Goal: Task Accomplishment & Management: Manage account settings

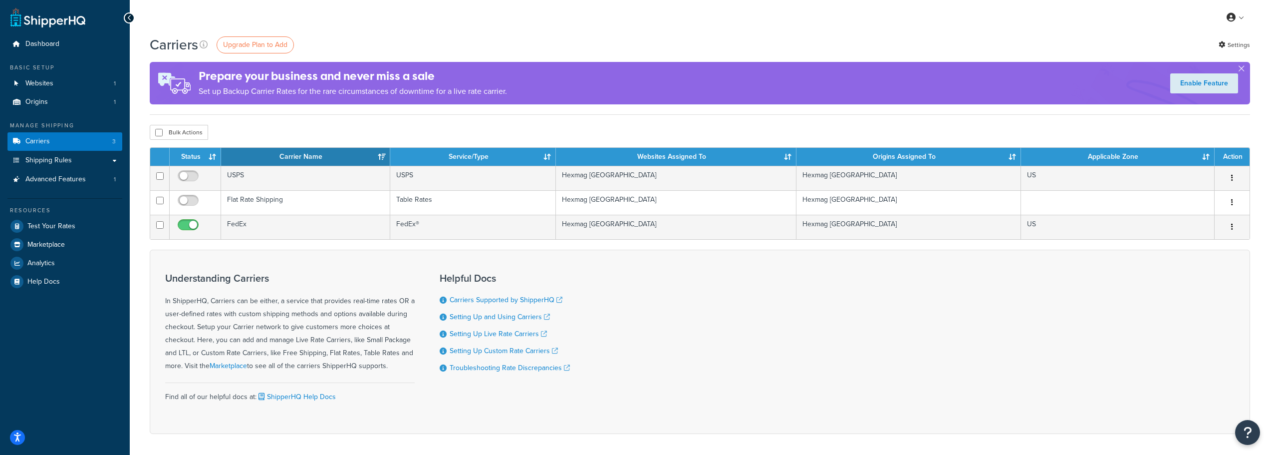
click at [351, 317] on div "Understanding Carriers In ShipperHQ, Carriers can be either, a service that pro…" at bounding box center [290, 323] width 250 height 100
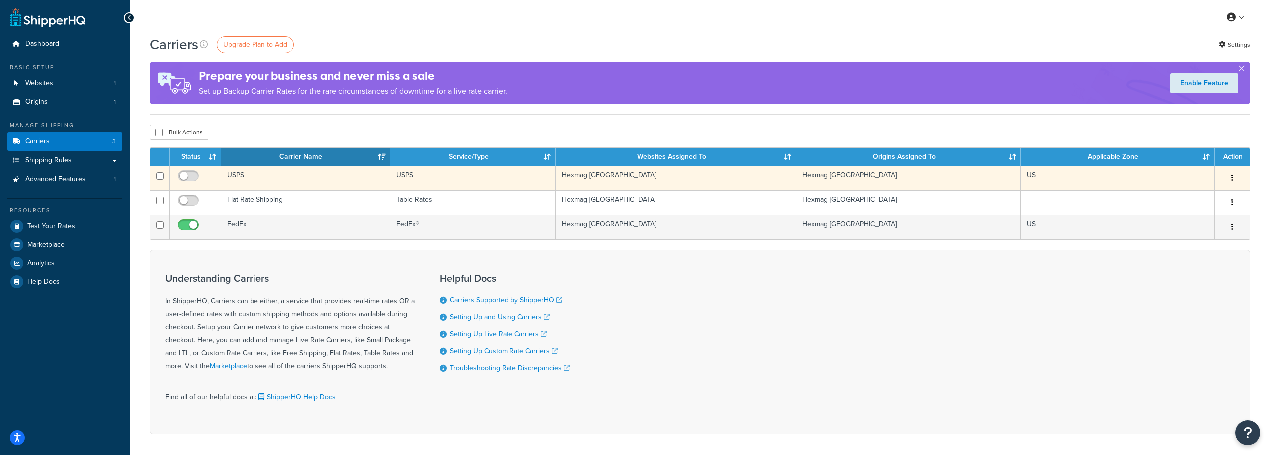
click at [284, 180] on td "USPS" at bounding box center [305, 178] width 169 height 24
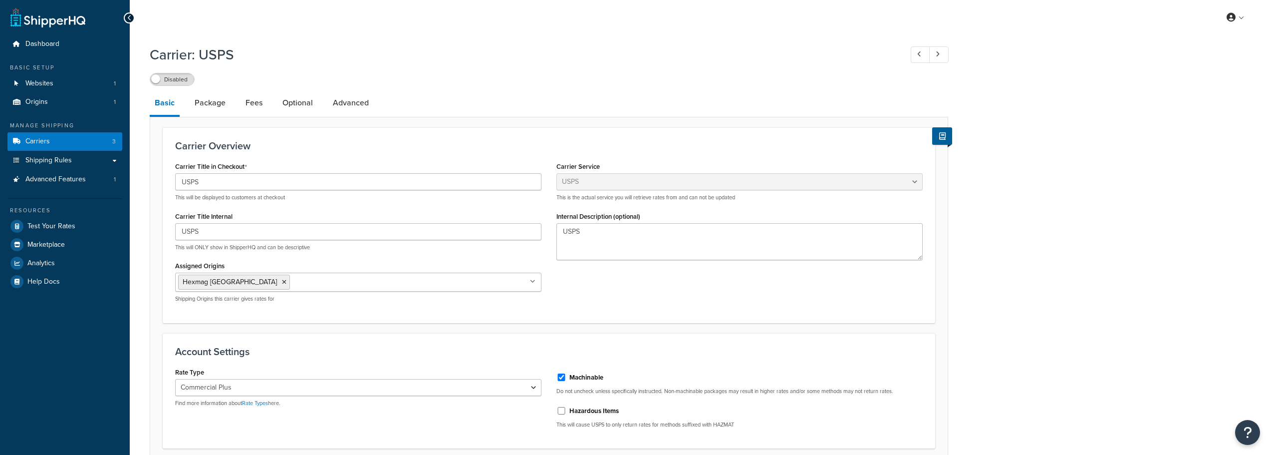
select select "usps"
select select "PLUS"
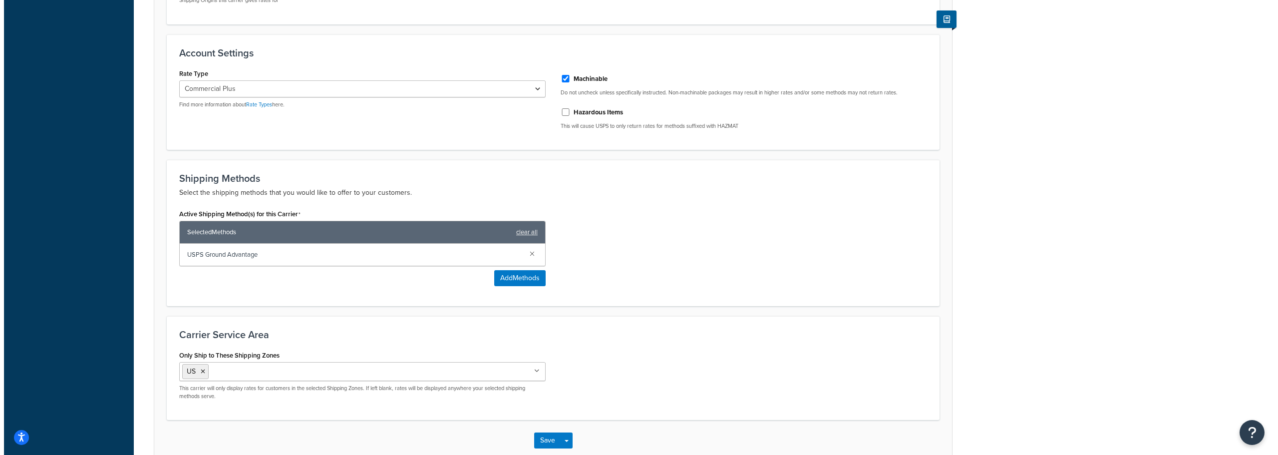
scroll to position [299, 0]
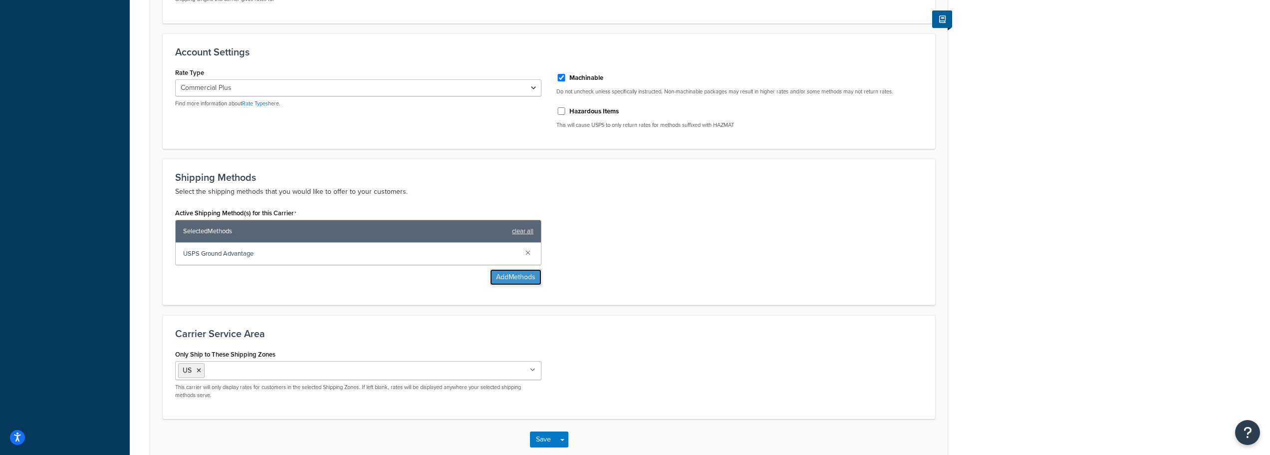
click at [516, 273] on button "Add Methods" at bounding box center [515, 277] width 51 height 16
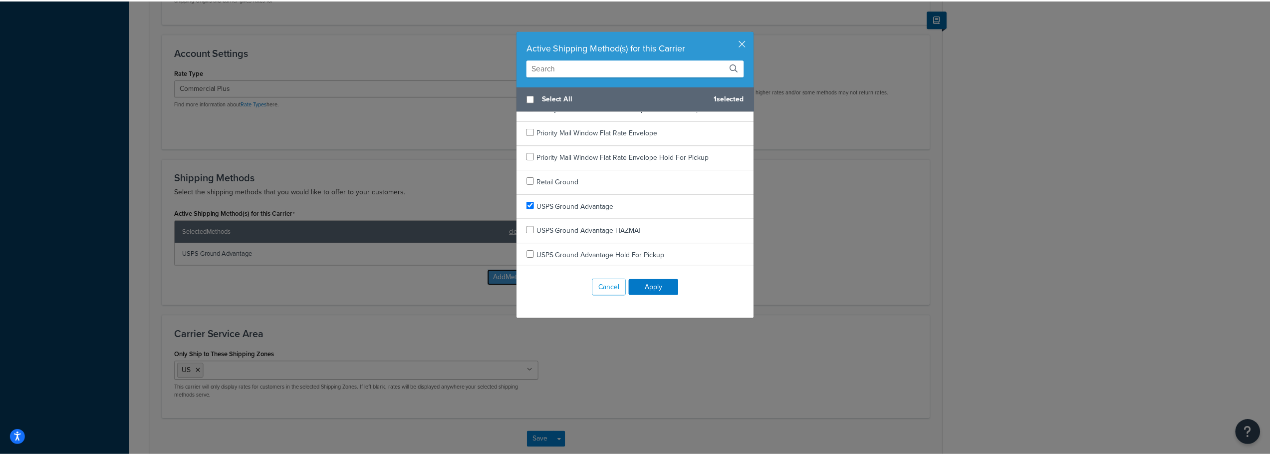
scroll to position [1902, 0]
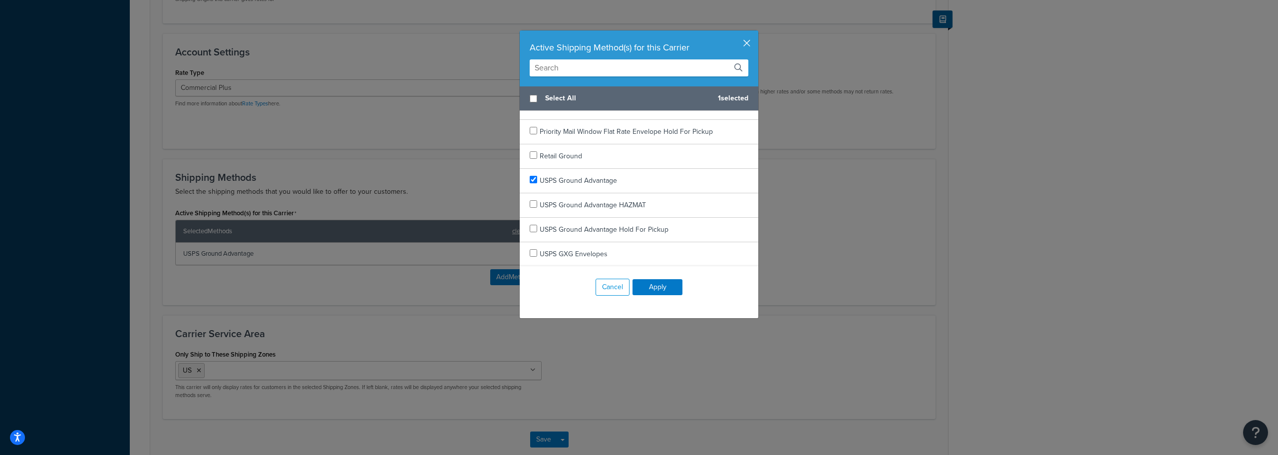
click at [756, 33] on button "button" at bounding box center [757, 31] width 2 height 2
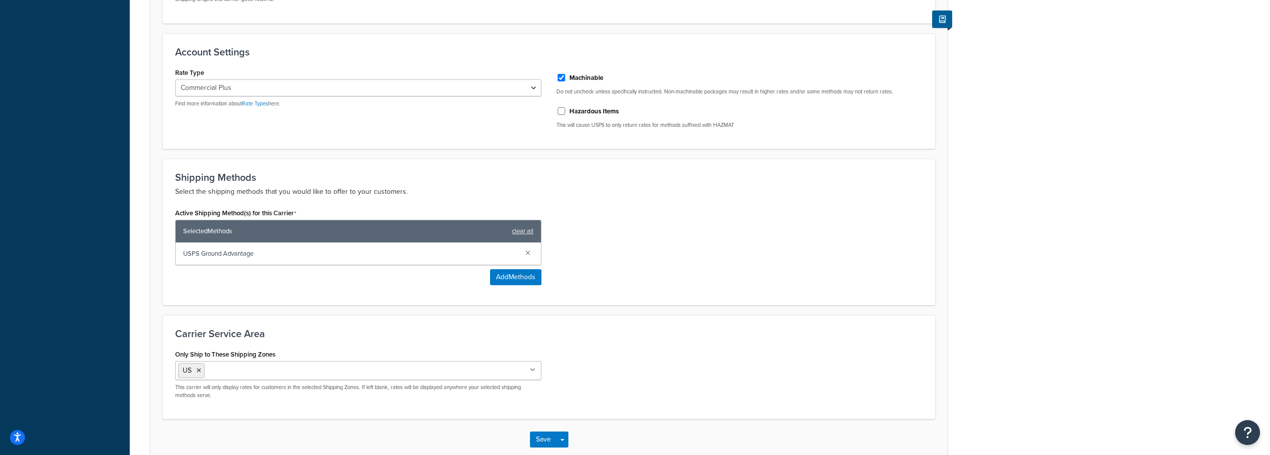
scroll to position [200, 0]
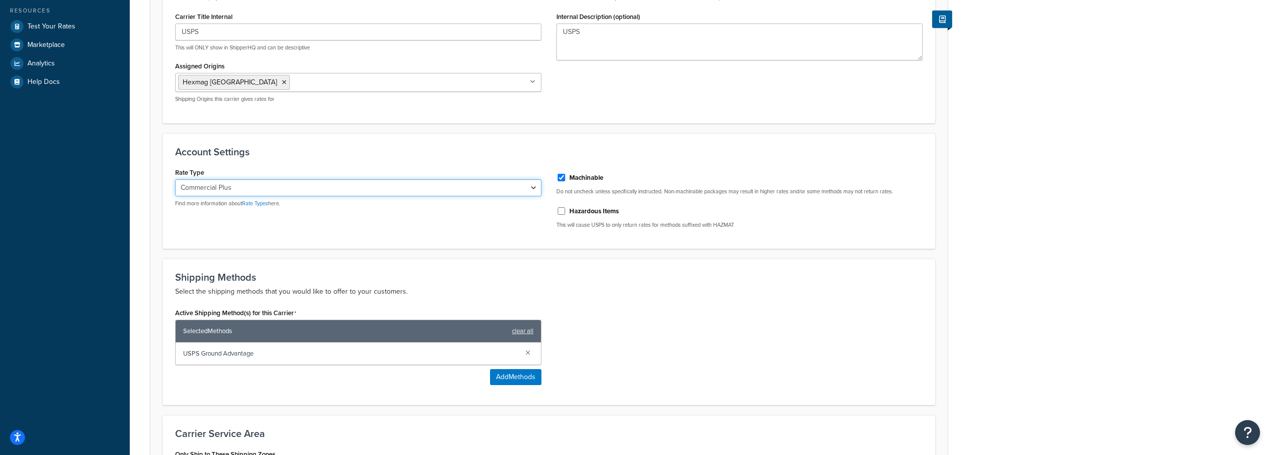
click at [429, 193] on select "Retail Rates Online Rates Commercial Plus" at bounding box center [358, 187] width 366 height 17
click at [264, 204] on link "Rate Types" at bounding box center [255, 203] width 26 height 8
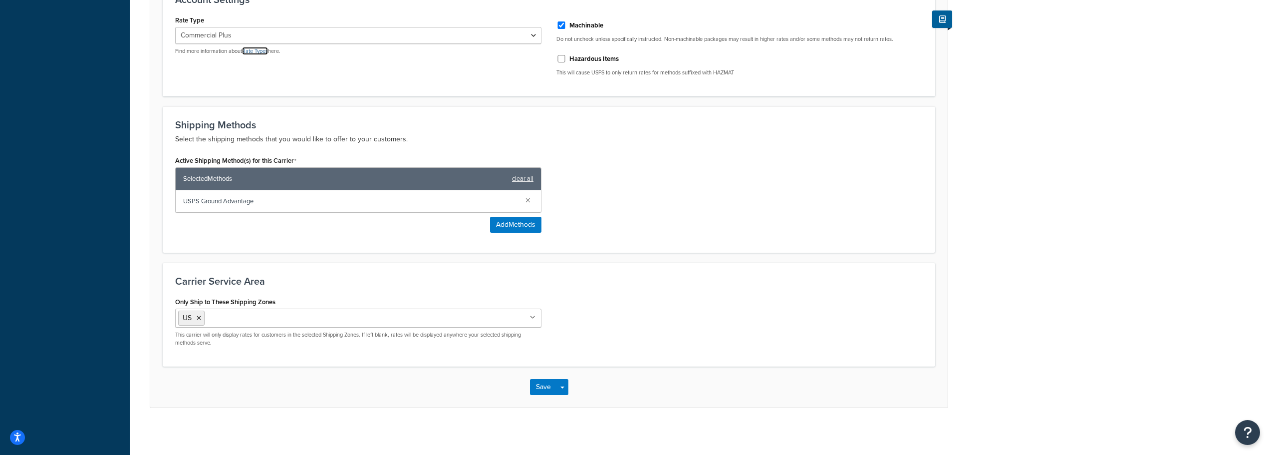
scroll to position [355, 0]
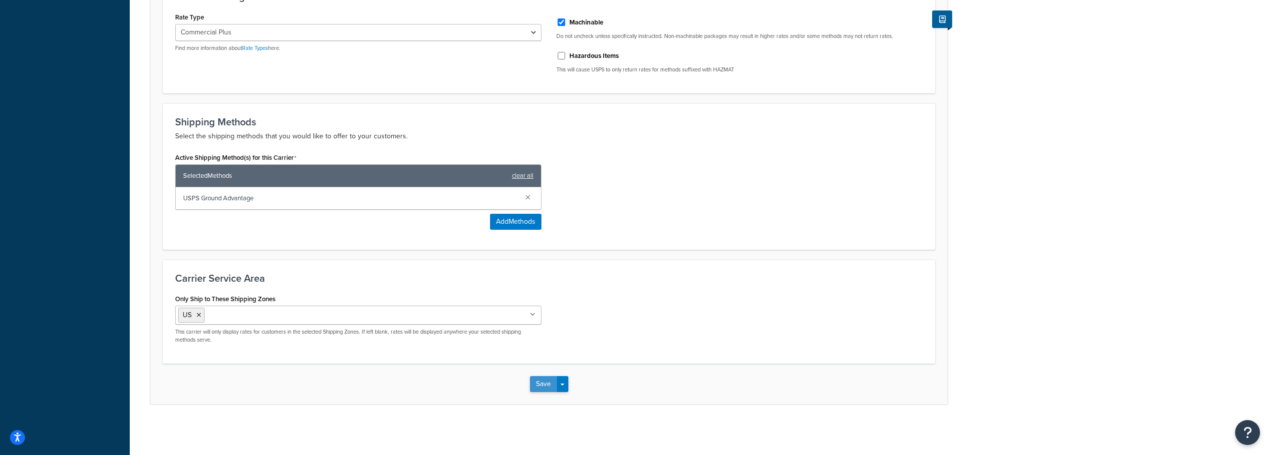
click at [541, 390] on button "Save" at bounding box center [543, 384] width 27 height 16
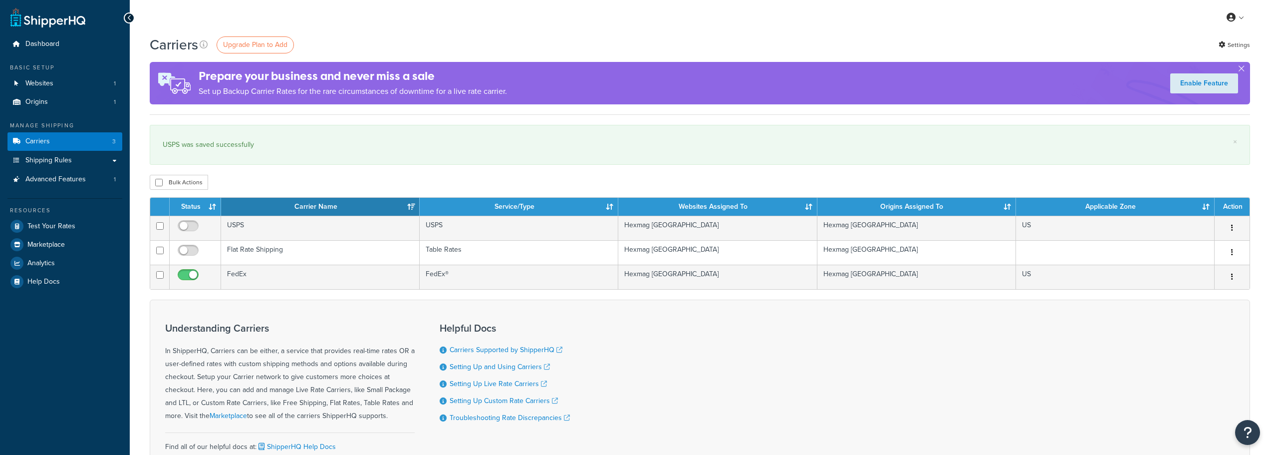
click at [232, 113] on div "Carriers Upgrade Plan to Add Settings Prepare your business and never miss a sa…" at bounding box center [700, 75] width 1101 height 80
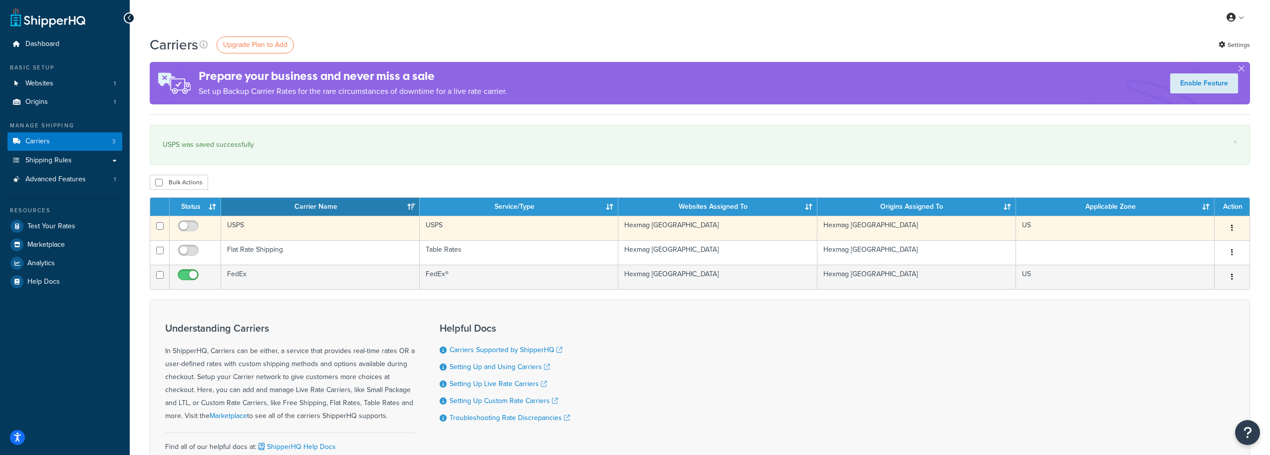
click at [304, 219] on td "USPS" at bounding box center [320, 228] width 199 height 24
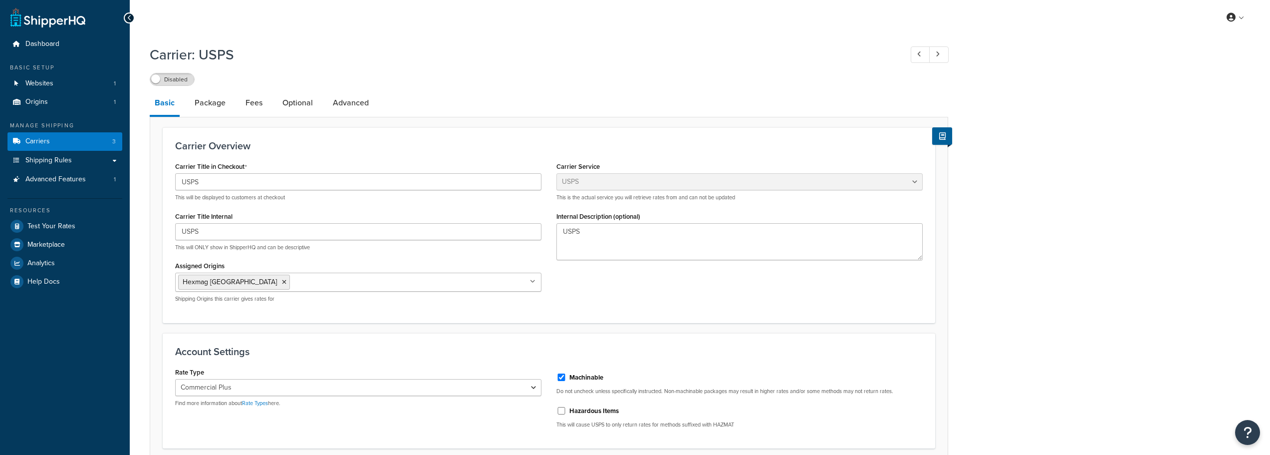
select select "usps"
select select "PLUS"
click at [198, 103] on link "Package" at bounding box center [210, 103] width 41 height 24
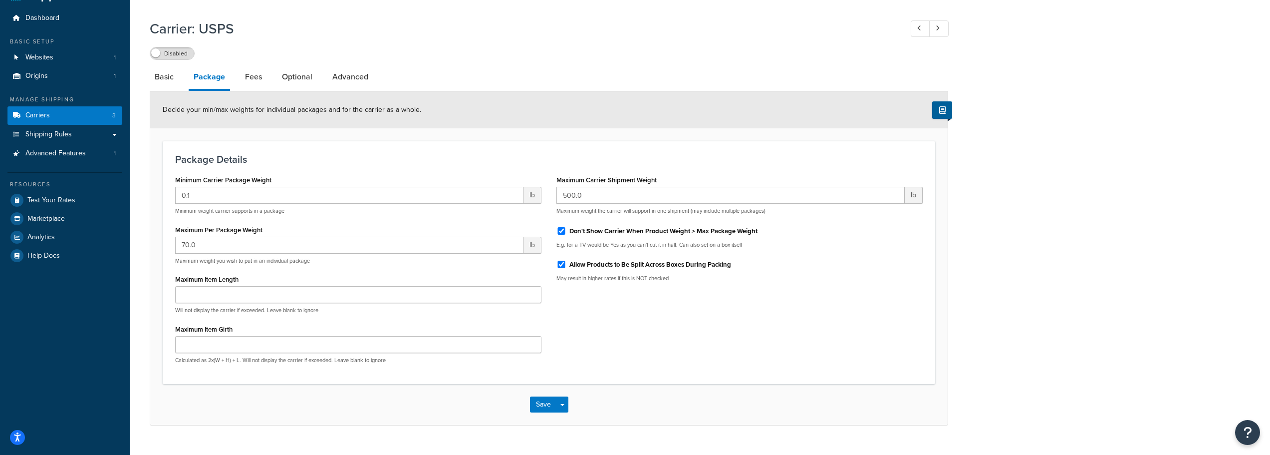
scroll to position [46, 0]
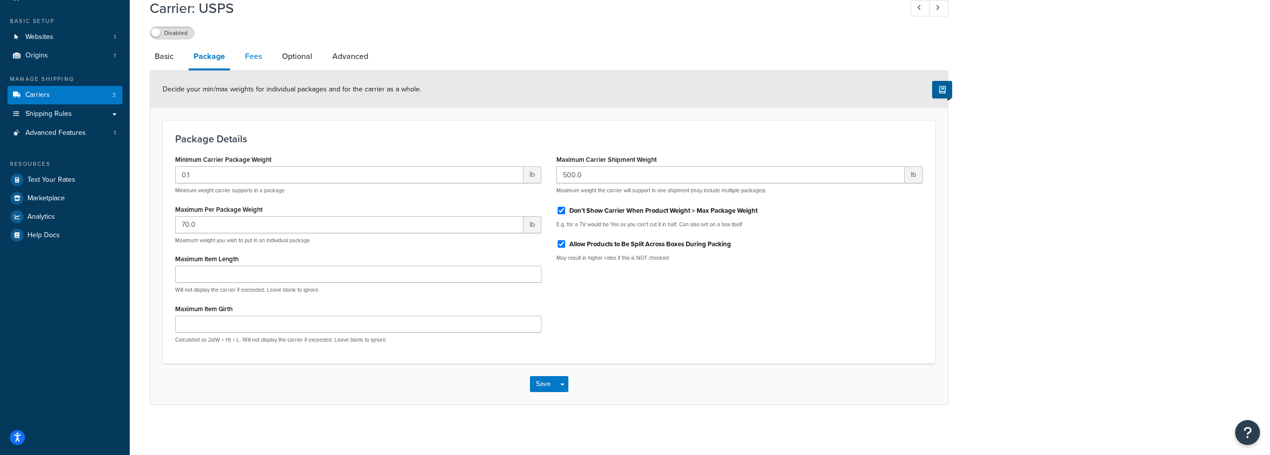
click at [247, 56] on link "Fees" at bounding box center [253, 56] width 27 height 24
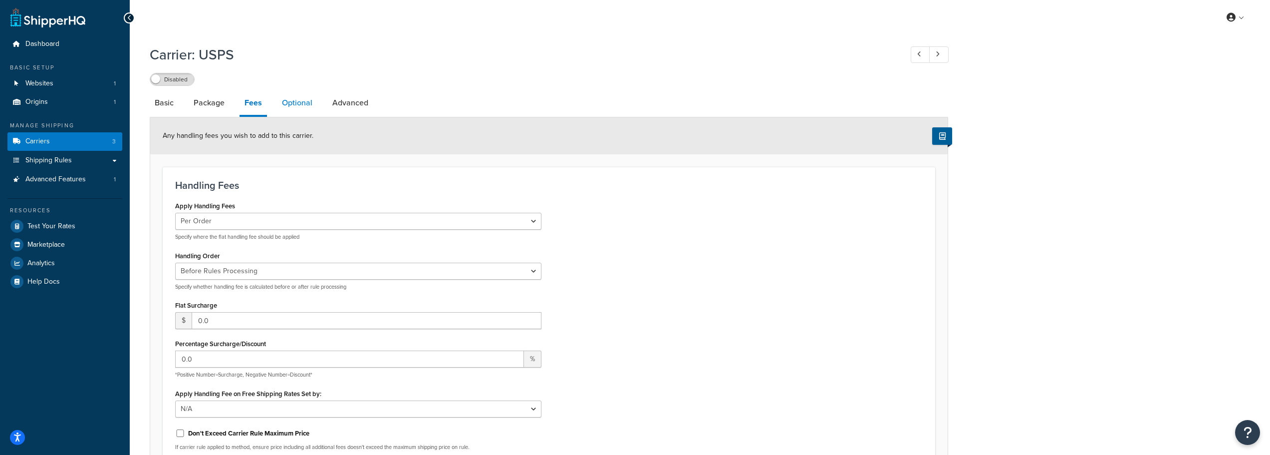
click at [293, 109] on link "Optional" at bounding box center [297, 103] width 40 height 24
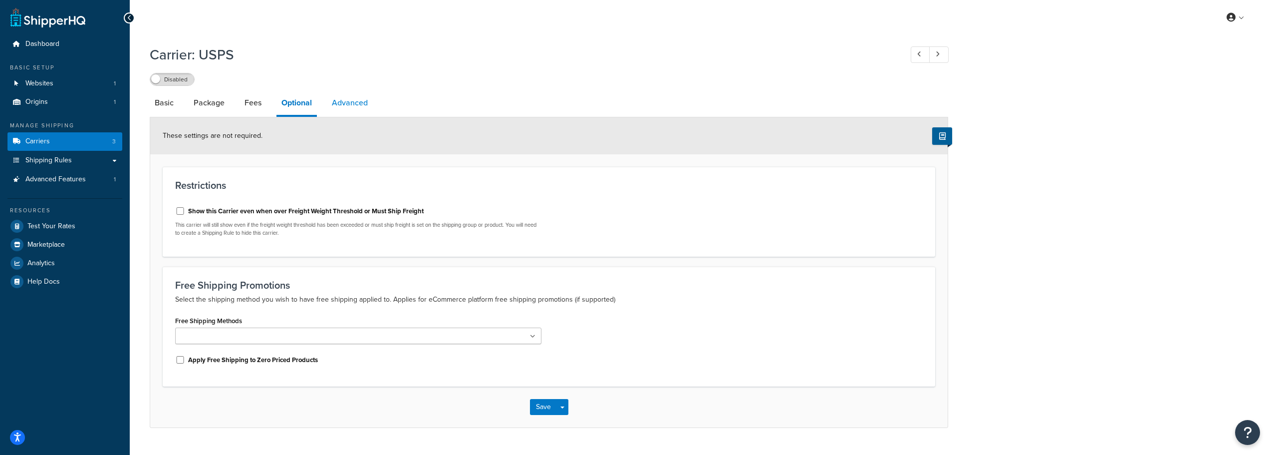
click at [340, 99] on link "Advanced" at bounding box center [350, 103] width 46 height 24
select select "false"
